Goal: Check status

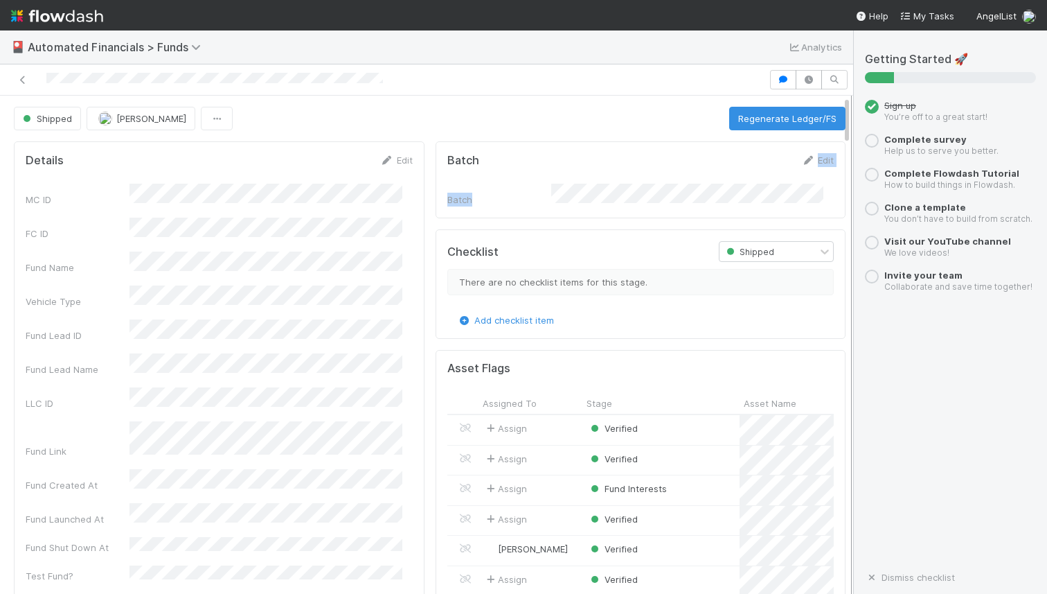
drag, startPoint x: 835, startPoint y: 133, endPoint x: 836, endPoint y: 176, distance: 42.9
click at [836, 176] on div "Shipped Joseph Rappleye Regenerate Ledger/FS Details Edit MC ID FC ID Fund Name…" at bounding box center [426, 345] width 853 height 498
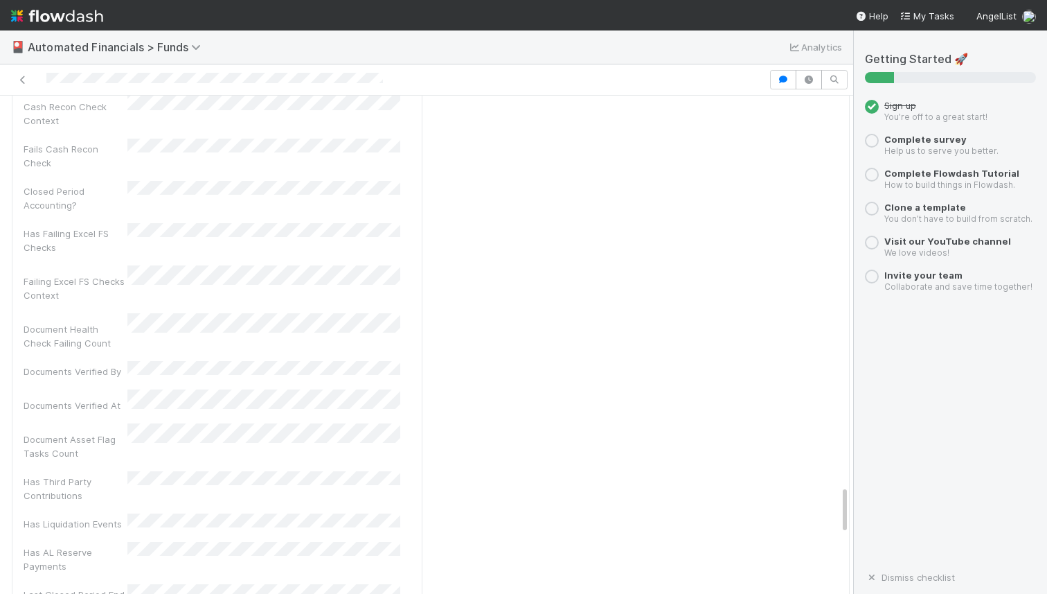
scroll to position [3955, 0]
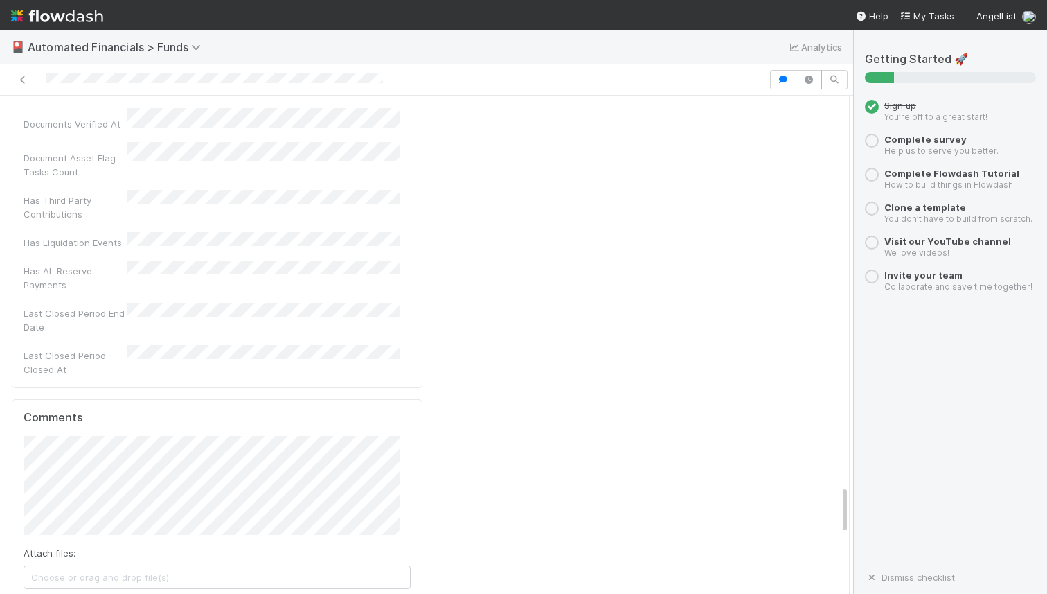
drag, startPoint x: 833, startPoint y: 152, endPoint x: 863, endPoint y: 515, distance: 364.1
click at [863, 515] on div "🎴 Automated Financials > Funds Analytics Shipped Joseph Rappleye Regenerate Led…" at bounding box center [523, 311] width 1047 height 563
drag, startPoint x: 395, startPoint y: 149, endPoint x: 405, endPoint y: 125, distance: 25.7
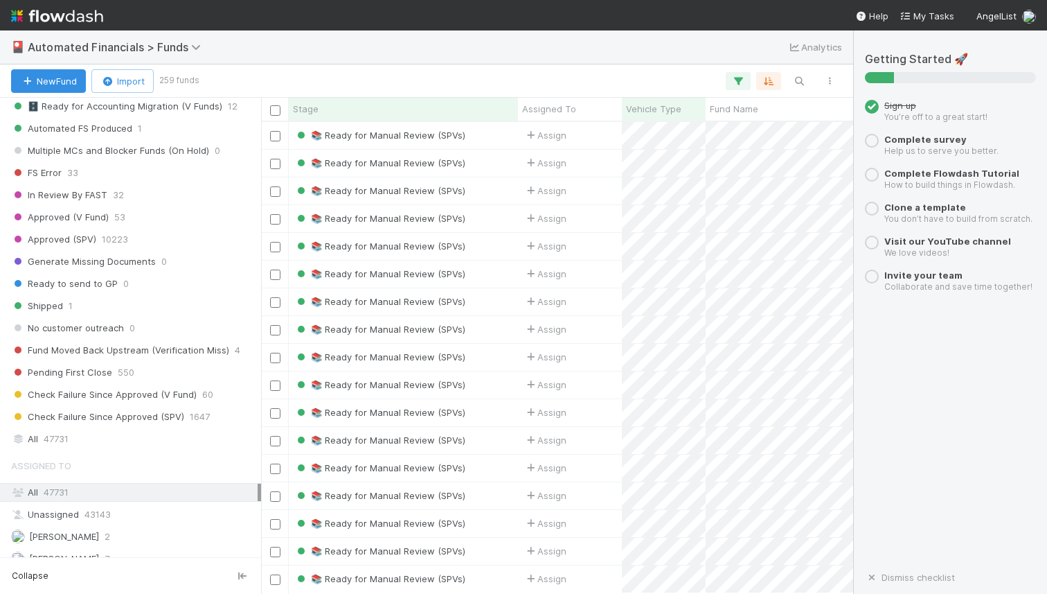
scroll to position [1591, 0]
